Goal: Find specific page/section: Find specific page/section

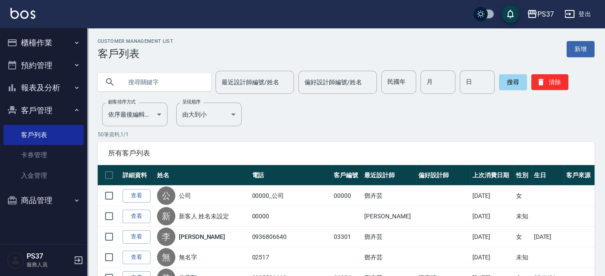
click at [546, 83] on button "清除" at bounding box center [549, 82] width 37 height 16
click at [399, 85] on input "民國年" at bounding box center [398, 82] width 35 height 24
type input "89"
type input "7"
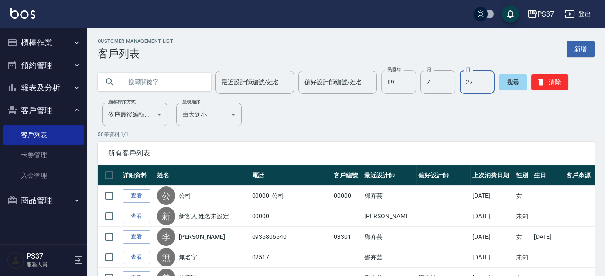
type input "27"
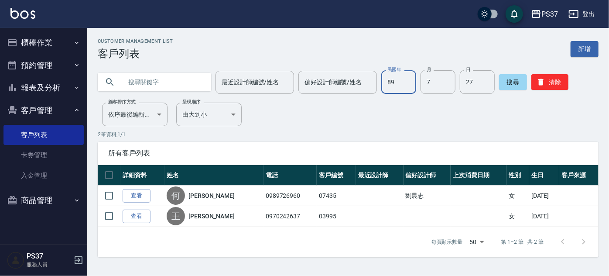
click at [399, 85] on input "89" at bounding box center [398, 82] width 35 height 24
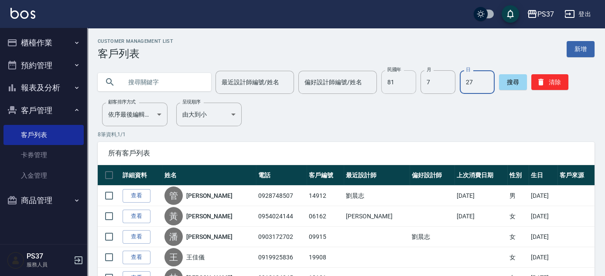
click at [399, 85] on input "81" at bounding box center [398, 82] width 35 height 24
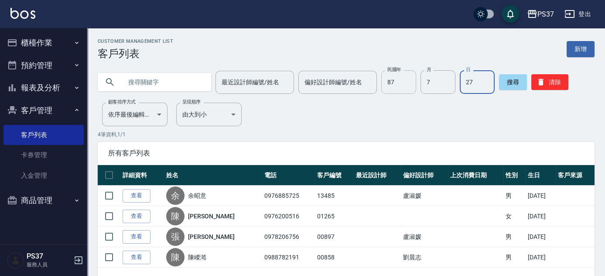
click at [399, 85] on input "87" at bounding box center [398, 82] width 35 height 24
type input "89"
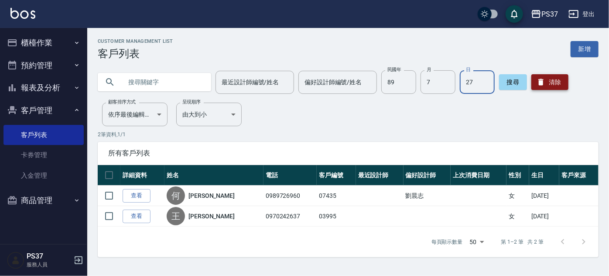
click at [537, 81] on icon "button" at bounding box center [540, 82] width 9 height 9
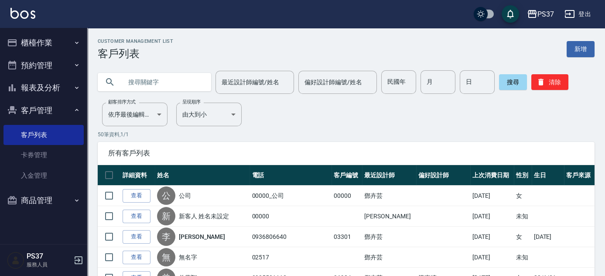
click at [156, 87] on input "text" at bounding box center [163, 82] width 82 height 24
type input "[PERSON_NAME]"
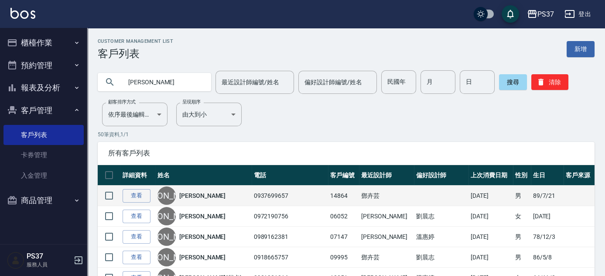
click at [209, 195] on div "[PERSON_NAME]" at bounding box center [203, 195] width 92 height 18
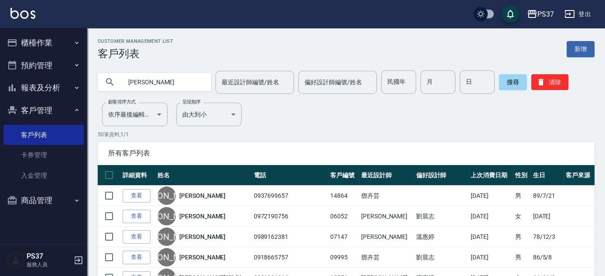
click at [50, 92] on button "報表及分析" at bounding box center [43, 87] width 80 height 23
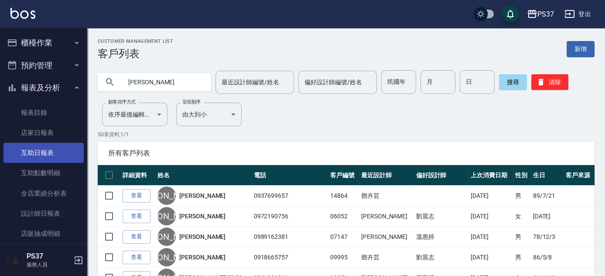
click at [30, 157] on link "互助日報表" at bounding box center [43, 153] width 80 height 20
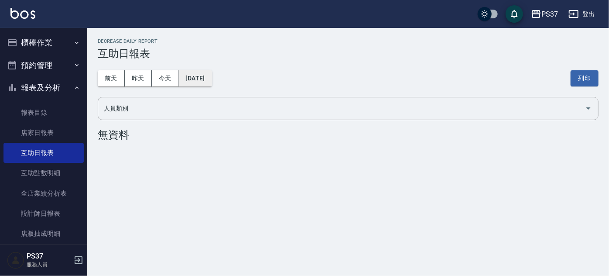
click at [212, 81] on button "[DATE]" at bounding box center [194, 78] width 33 height 16
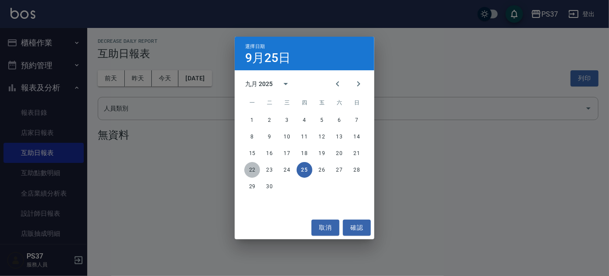
click at [251, 170] on button "22" at bounding box center [252, 170] width 16 height 16
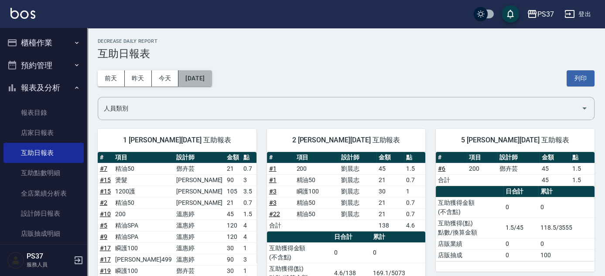
click at [212, 82] on button "[DATE]" at bounding box center [194, 78] width 33 height 16
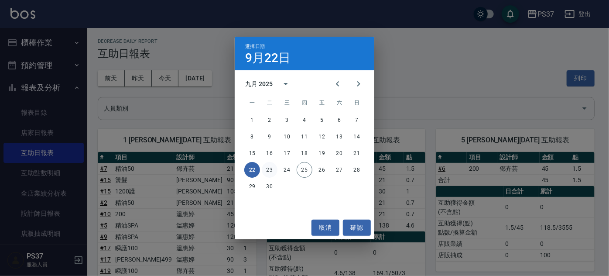
click at [270, 169] on button "23" at bounding box center [270, 170] width 16 height 16
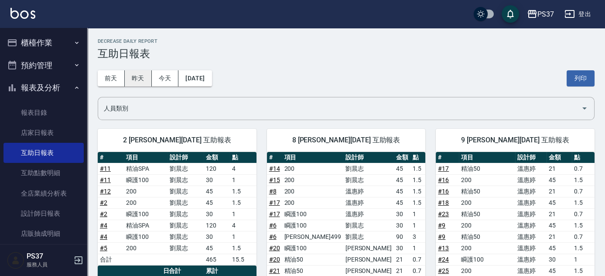
click at [138, 80] on button "昨天" at bounding box center [138, 78] width 27 height 16
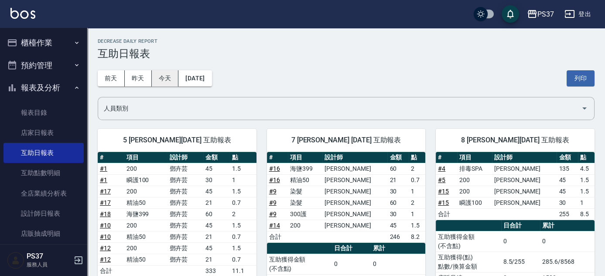
click at [170, 72] on button "今天" at bounding box center [165, 78] width 27 height 16
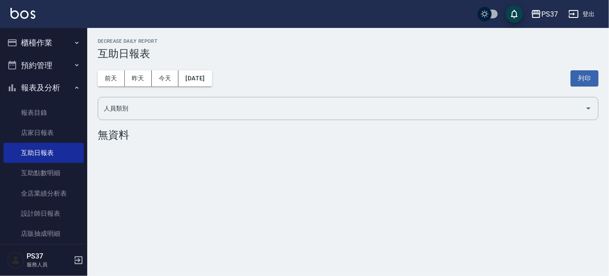
click at [53, 89] on button "報表及分析" at bounding box center [43, 87] width 80 height 23
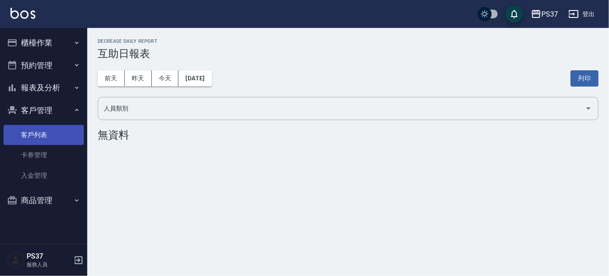
click at [45, 134] on link "客戶列表" at bounding box center [43, 135] width 80 height 20
